Goal: Transaction & Acquisition: Download file/media

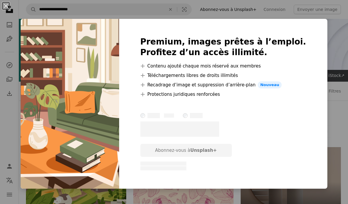
scroll to position [2168, 0]
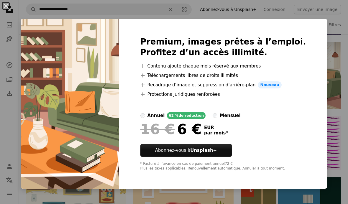
click at [322, 6] on div "An X shape Premium, images prêtes à l’emploi. Profitez d’un accès illimité. A p…" at bounding box center [174, 102] width 348 height 204
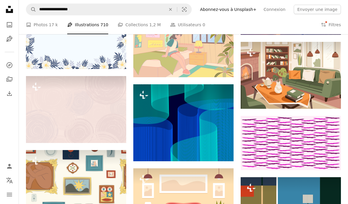
click at [327, 24] on button "Filters Filtres" at bounding box center [331, 24] width 20 height 19
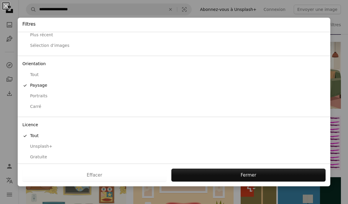
scroll to position [26, 0]
click at [46, 154] on div "Gratuite" at bounding box center [173, 157] width 303 height 6
click at [194, 174] on button "Appliquer" at bounding box center [246, 175] width 157 height 13
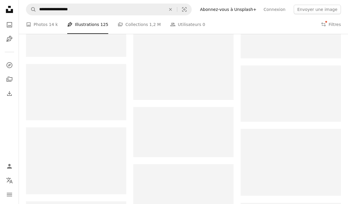
scroll to position [6805, 0]
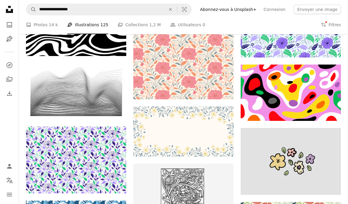
click at [127, 20] on link "A stack of folders Collections 1,2 M" at bounding box center [139, 24] width 43 height 19
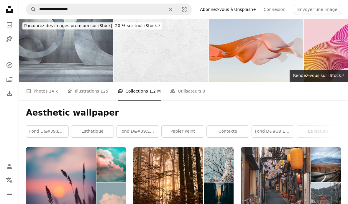
click at [37, 94] on link "A photo Photos 14 k" at bounding box center [42, 91] width 32 height 19
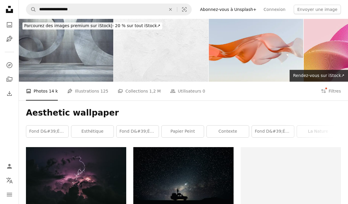
click at [333, 89] on button "Filters Filtres" at bounding box center [331, 91] width 20 height 19
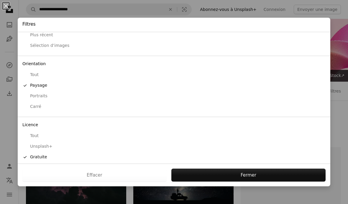
scroll to position [26, 0]
click at [296, 177] on button "Fermer" at bounding box center [248, 175] width 154 height 13
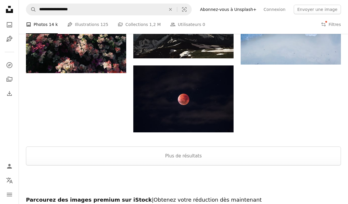
scroll to position [601, 0]
click at [283, 161] on button "Plus de résultats" at bounding box center [183, 155] width 315 height 19
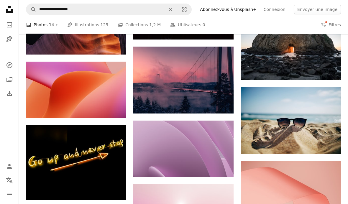
scroll to position [1931, 0]
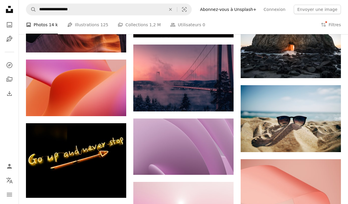
click at [333, 25] on button "Filters Filtres" at bounding box center [331, 24] width 20 height 19
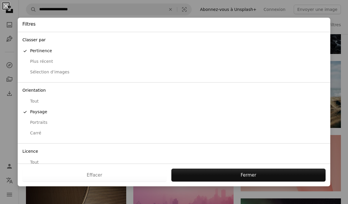
click at [46, 60] on div "Plus récent" at bounding box center [173, 62] width 303 height 6
click at [257, 175] on button "Appliquer" at bounding box center [246, 175] width 157 height 13
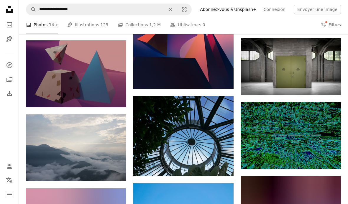
scroll to position [2575, 0]
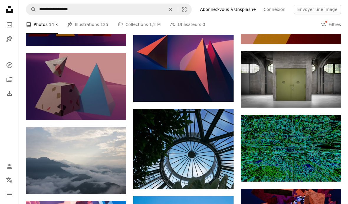
click at [323, 24] on icon "Filters" at bounding box center [323, 24] width 5 height 5
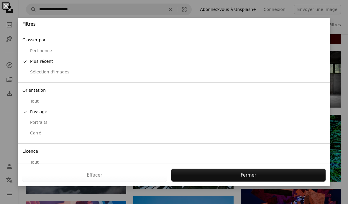
click at [78, 47] on button "Pertinence" at bounding box center [174, 51] width 312 height 11
click at [229, 172] on button "Appliquer" at bounding box center [246, 175] width 157 height 13
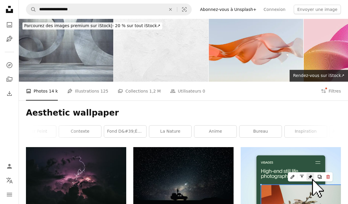
click at [266, 124] on div "Aesthetic wallpaper fond d&#39;écran d&#39;ordinateur portable esthétique fond …" at bounding box center [183, 123] width 329 height 47
click at [219, 134] on link "anime" at bounding box center [212, 132] width 42 height 12
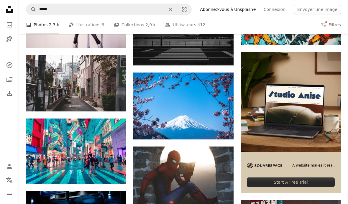
scroll to position [1272, 0]
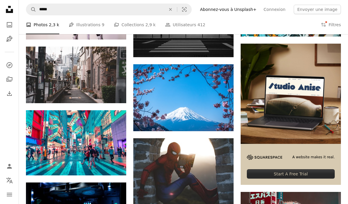
click at [118, 92] on link "Arrow pointing down" at bounding box center [114, 92] width 12 height 9
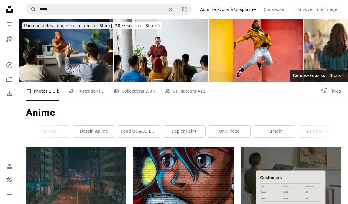
scroll to position [0, 224]
click at [96, 133] on link "dessin animé" at bounding box center [94, 132] width 42 height 12
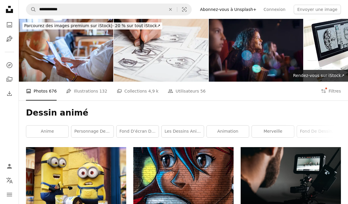
click at [155, 128] on link "fond d’écran de dessin animé" at bounding box center [137, 132] width 42 height 12
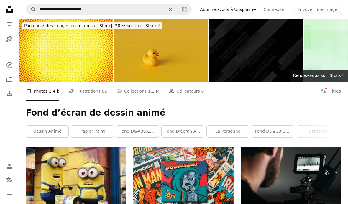
click at [281, 130] on link "fond d&#39;écran d&#39;ordinateur portable" at bounding box center [273, 132] width 42 height 12
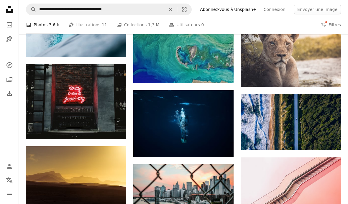
scroll to position [2934, 0]
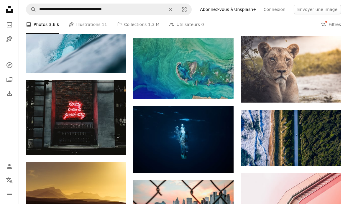
click at [328, 26] on button "Filters Filtres" at bounding box center [331, 24] width 20 height 19
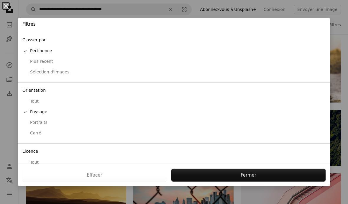
click at [302, 6] on div "An X shape Filtres Classer par A checkmark Pertinence Plus récent Sélection d’i…" at bounding box center [174, 102] width 348 height 204
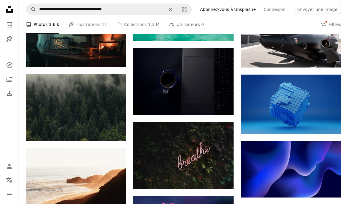
scroll to position [5471, 0]
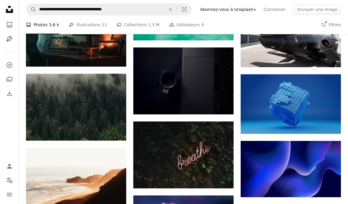
click at [96, 24] on link "Pen Tool Illustrations 11" at bounding box center [88, 24] width 38 height 19
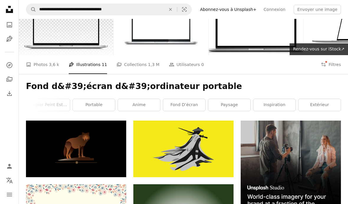
scroll to position [0, 224]
click at [193, 103] on link "fond d’écran" at bounding box center [184, 105] width 42 height 12
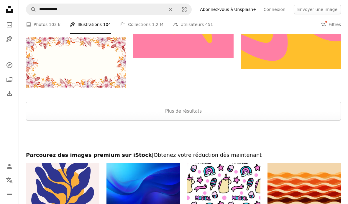
scroll to position [570, 0]
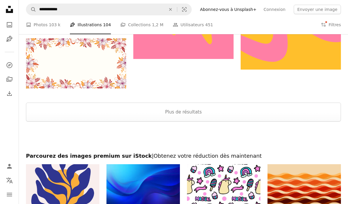
click at [249, 112] on button "Plus de résultats" at bounding box center [183, 112] width 315 height 19
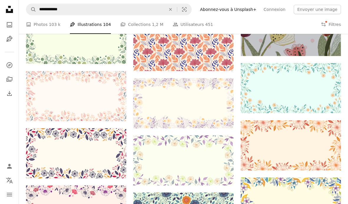
scroll to position [5271, 0]
